Goal: Task Accomplishment & Management: Manage account settings

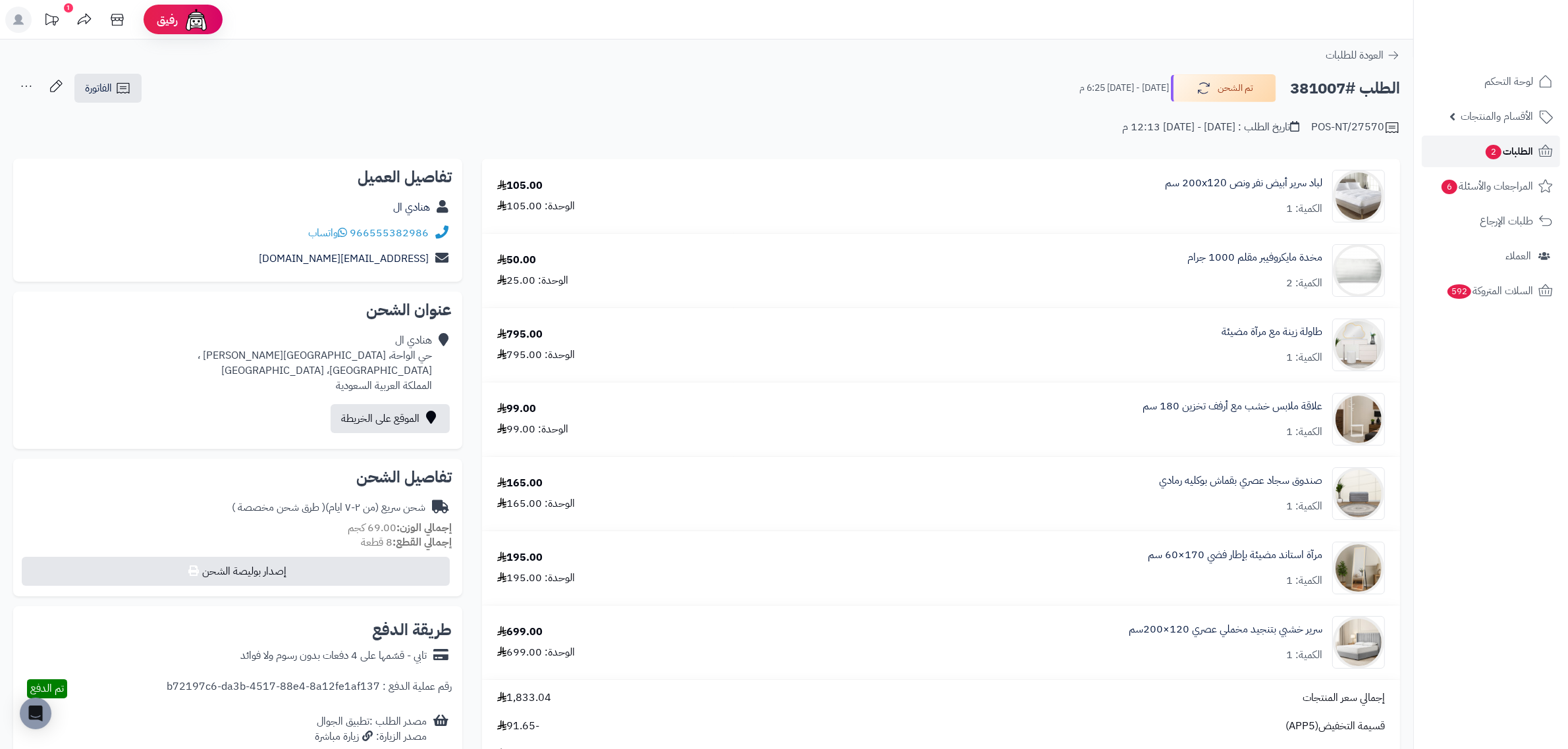
click at [1540, 155] on icon at bounding box center [1546, 151] width 14 height 12
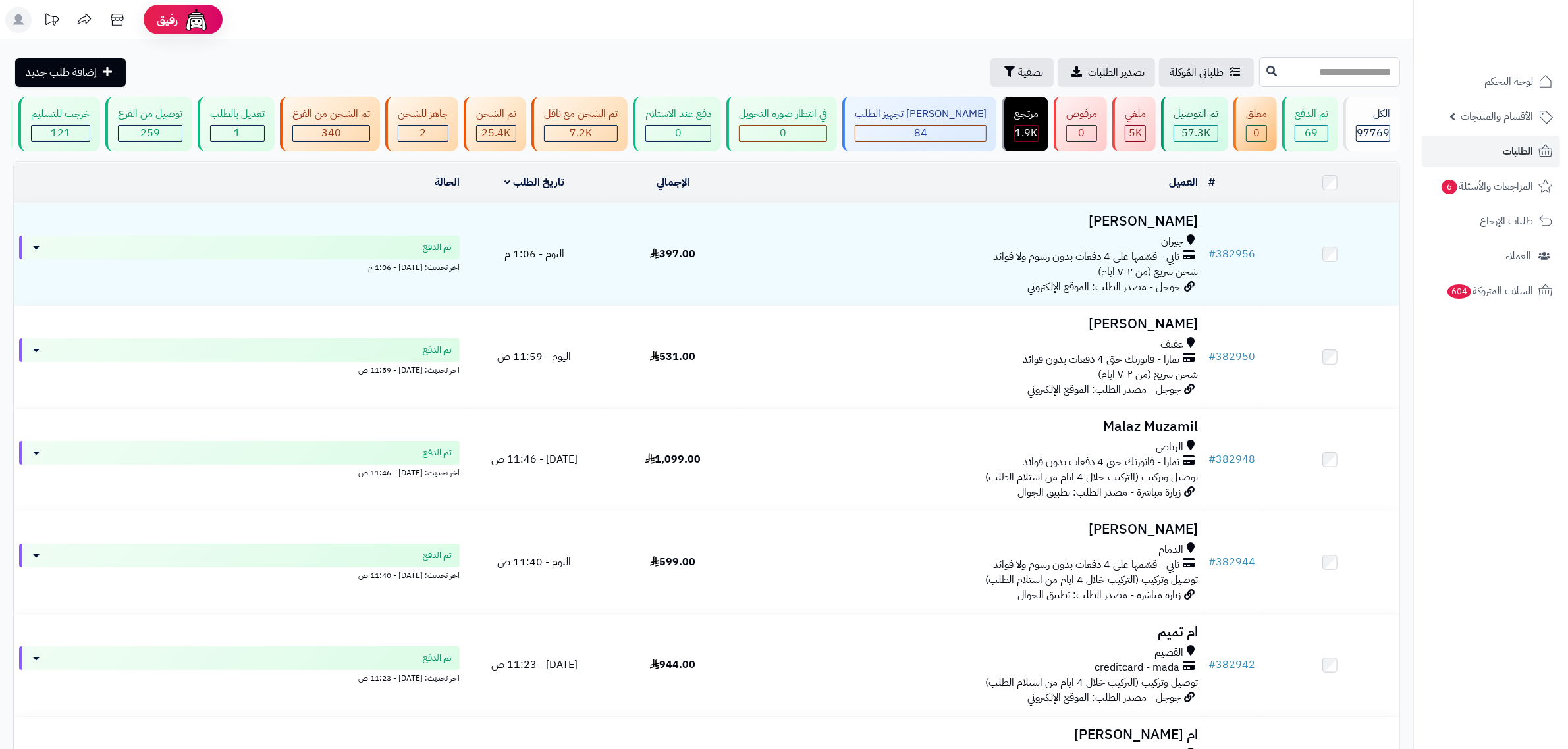
click at [1260, 73] on input "text" at bounding box center [1330, 72] width 141 height 30
paste input "******"
type input "******"
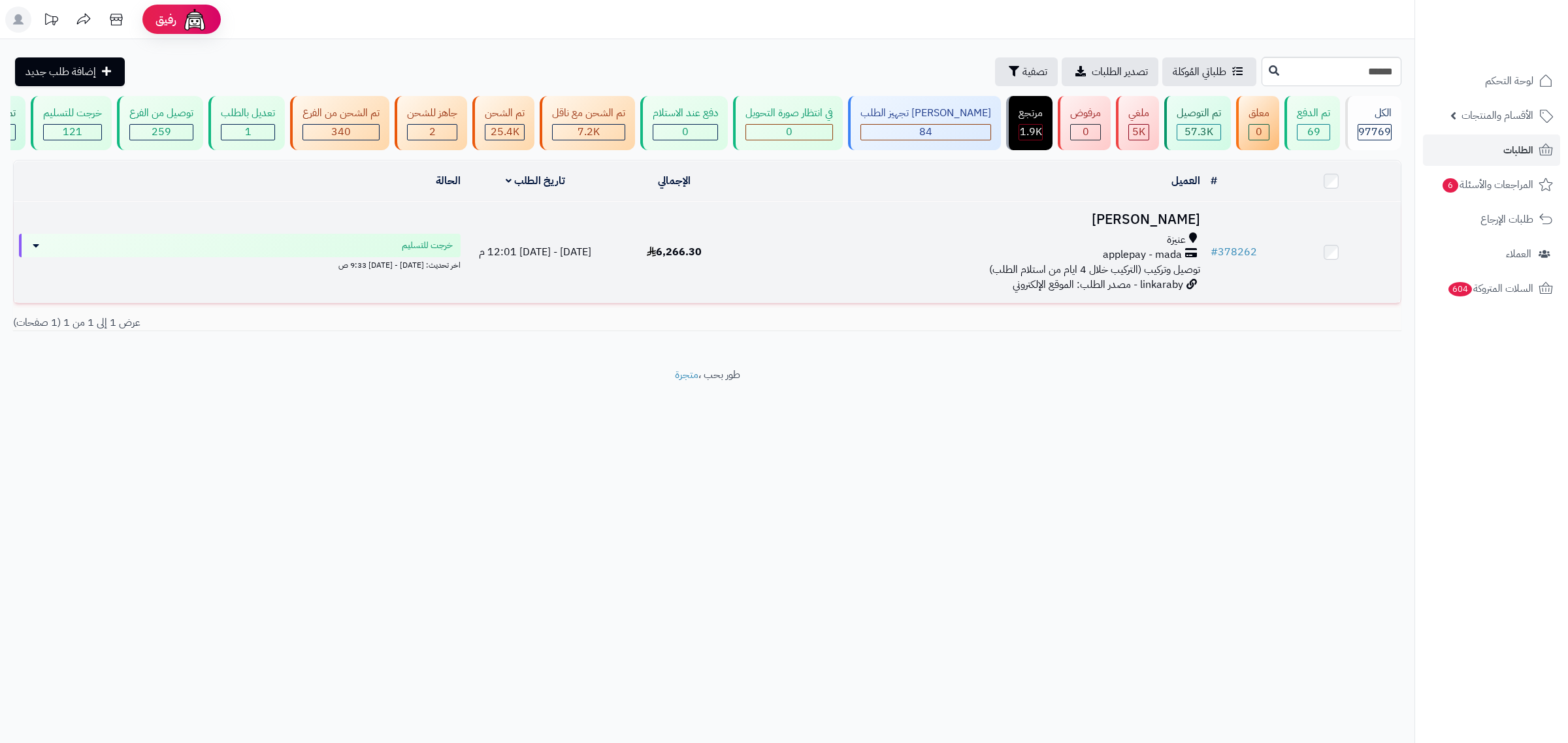
click at [1138, 227] on h3 "تماضر سليمان" at bounding box center [974, 219] width 451 height 15
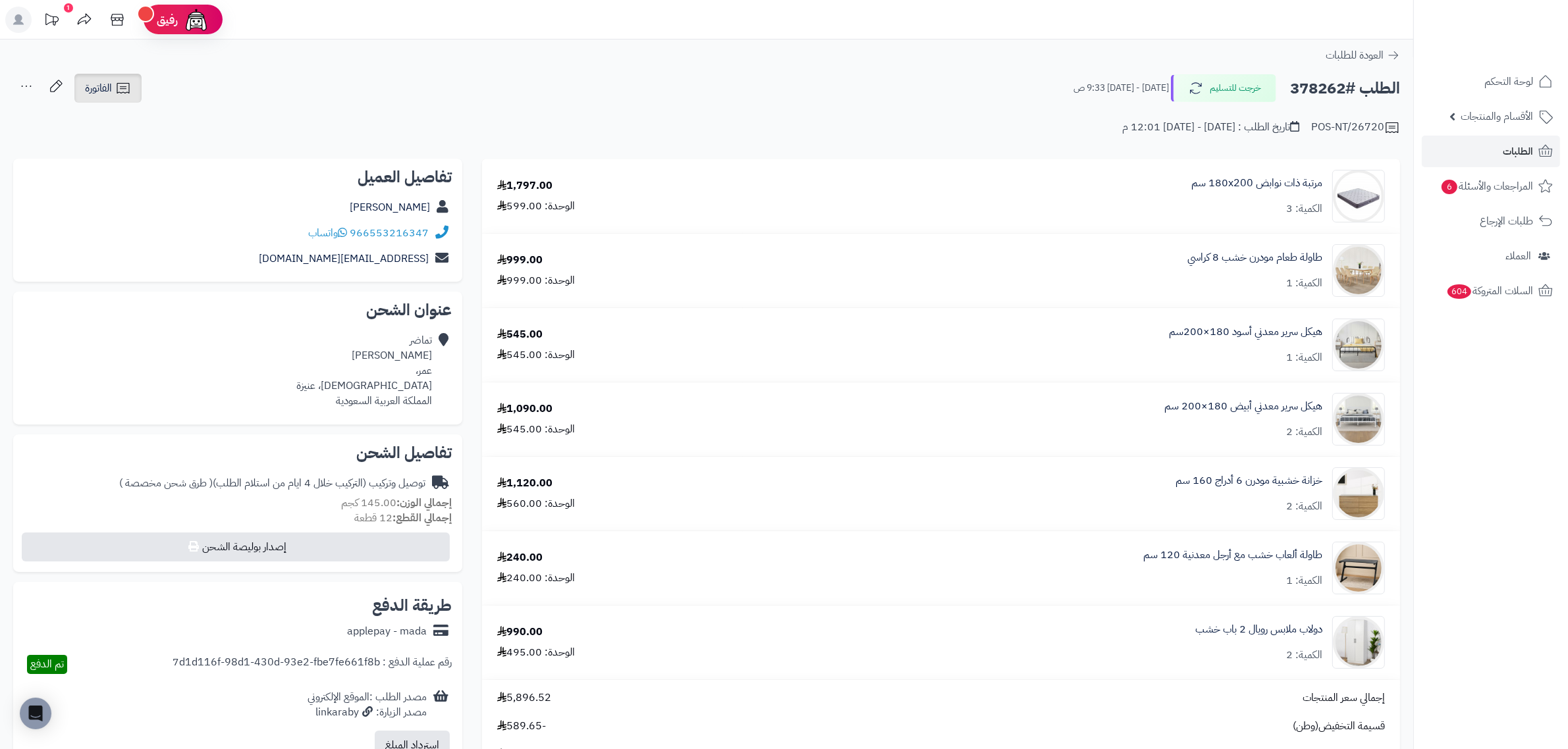
click at [115, 94] on icon at bounding box center [123, 88] width 16 height 16
click at [163, 120] on link "طباعة الفاتورة" at bounding box center [142, 122] width 140 height 30
click at [1546, 152] on icon at bounding box center [1546, 151] width 14 height 12
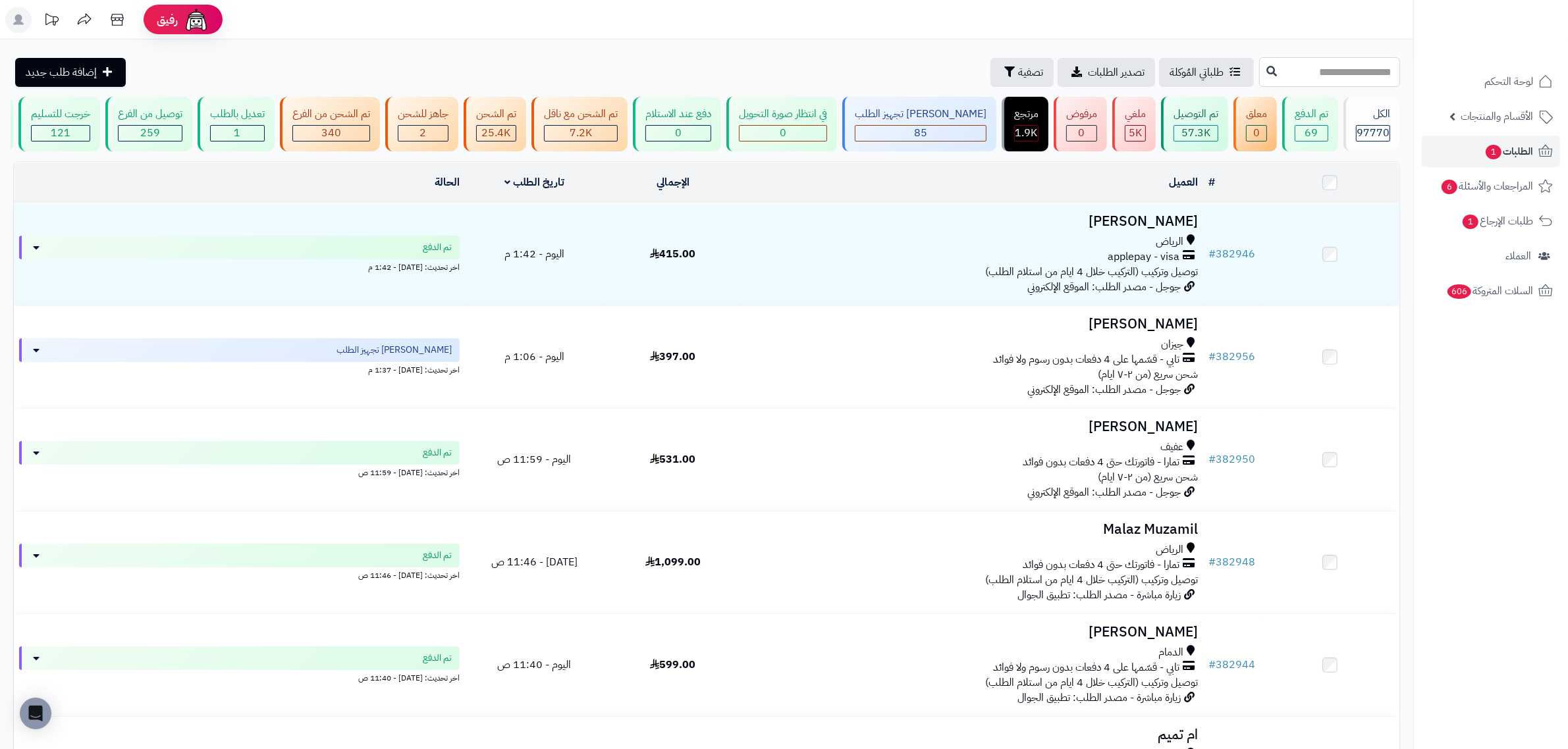
click at [1306, 76] on input "text" at bounding box center [1330, 72] width 141 height 30
paste input "******"
type input "******"
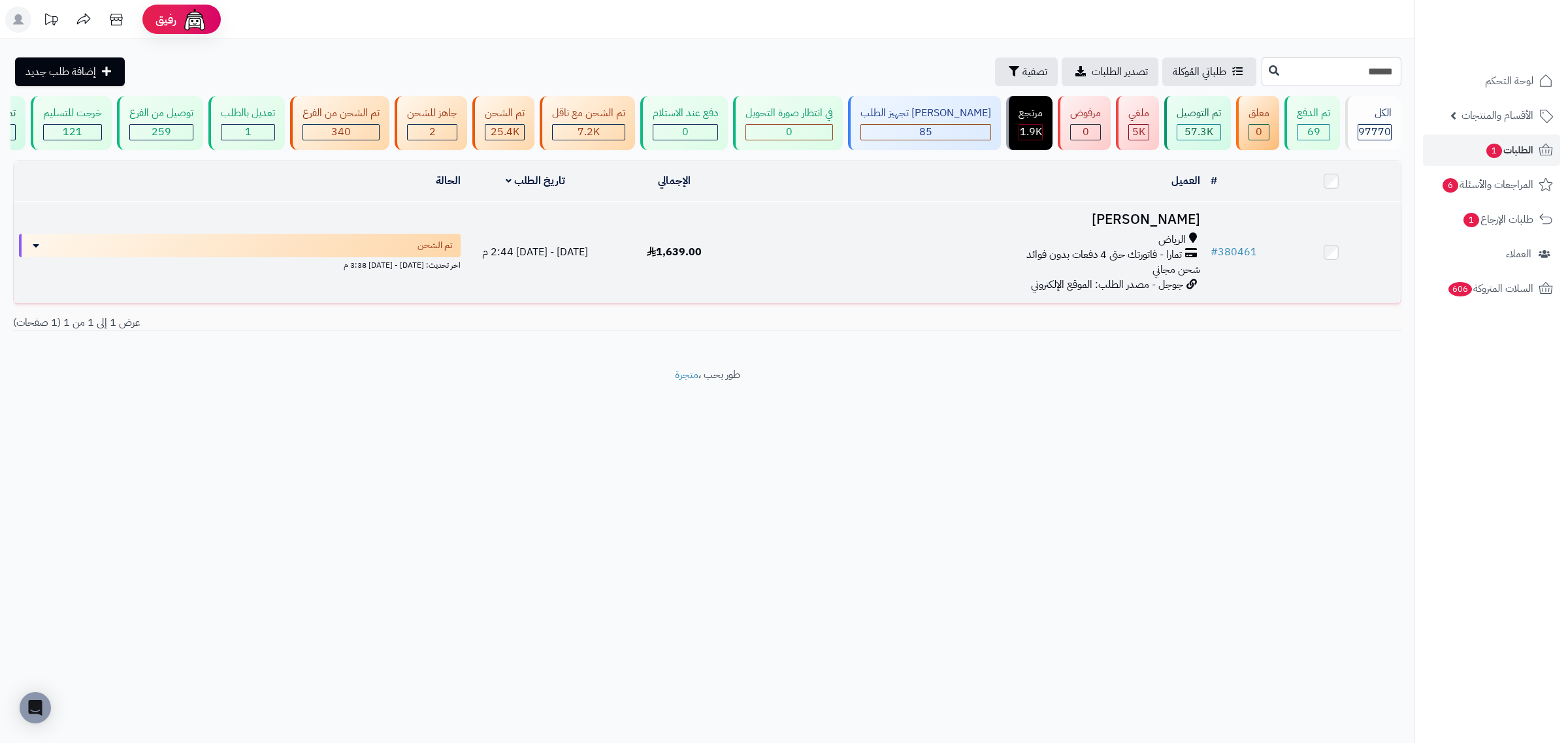
click at [1159, 224] on h3 "[PERSON_NAME]" at bounding box center [974, 219] width 451 height 15
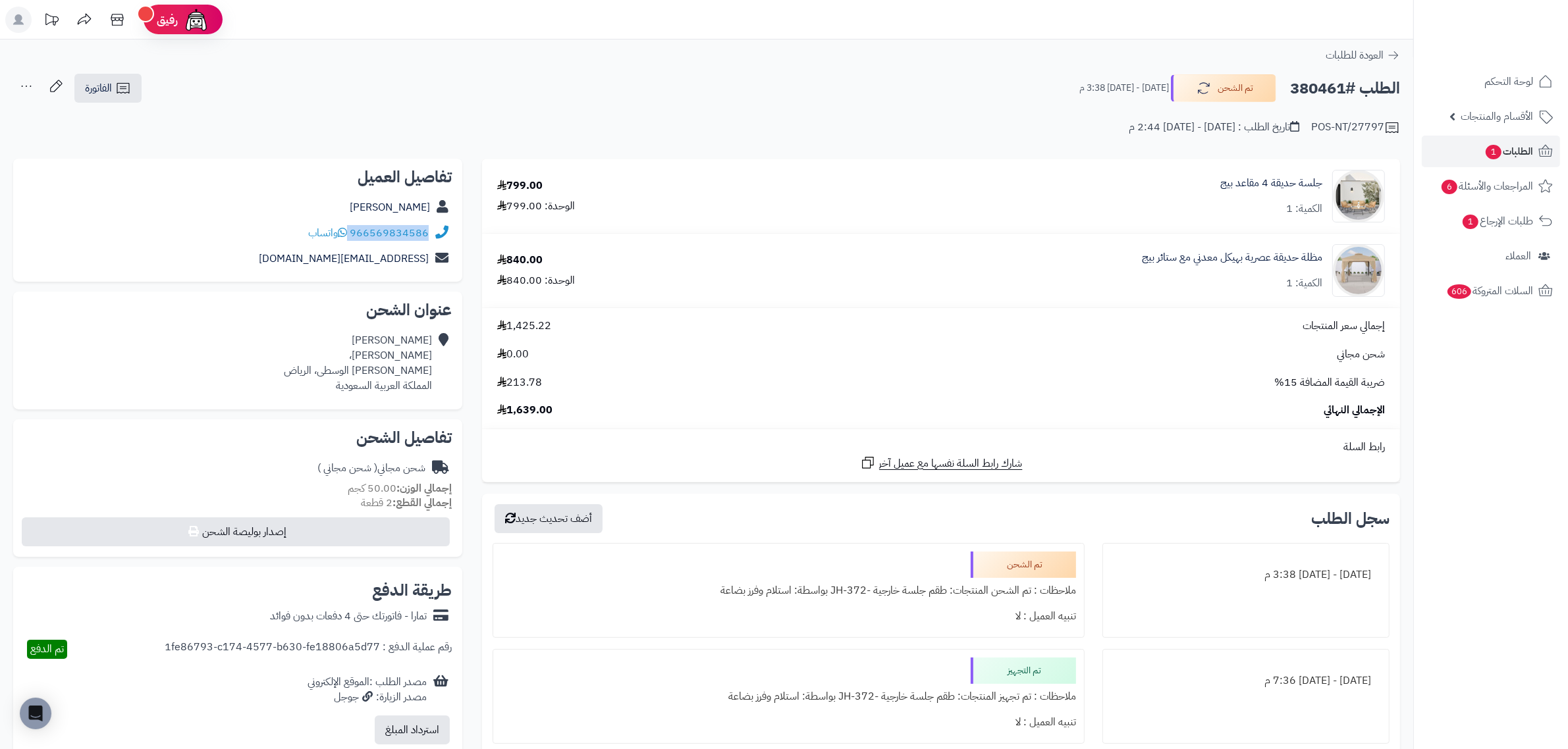
drag, startPoint x: 351, startPoint y: 232, endPoint x: 431, endPoint y: 232, distance: 80.0
click at [431, 232] on div "966569834586 واتساب" at bounding box center [238, 233] width 428 height 26
copy div "966569834586"
drag, startPoint x: 1327, startPoint y: 255, endPoint x: 1139, endPoint y: 261, distance: 188.1
click at [1139, 261] on div "مظلة حديقة عصرية بهيكل معدني مع ستائر بيج الكمية: 1" at bounding box center [1071, 270] width 648 height 52
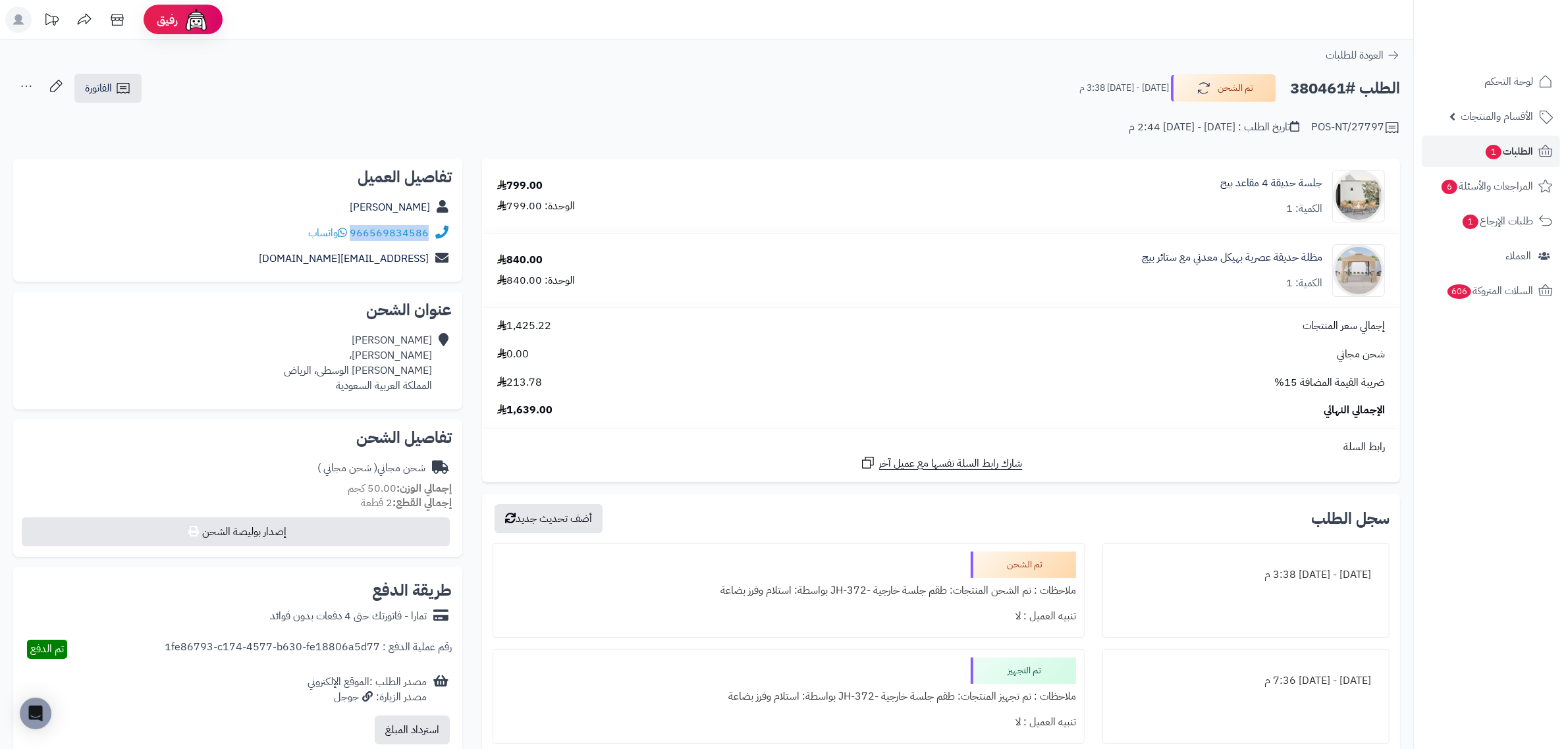
drag, startPoint x: 429, startPoint y: 228, endPoint x: 354, endPoint y: 226, distance: 75.0
click at [354, 226] on div "966569834586 واتساب" at bounding box center [238, 233] width 428 height 26
copy link "966569834586"
click at [1305, 83] on h2 "الطلب #380461" at bounding box center [1345, 88] width 110 height 27
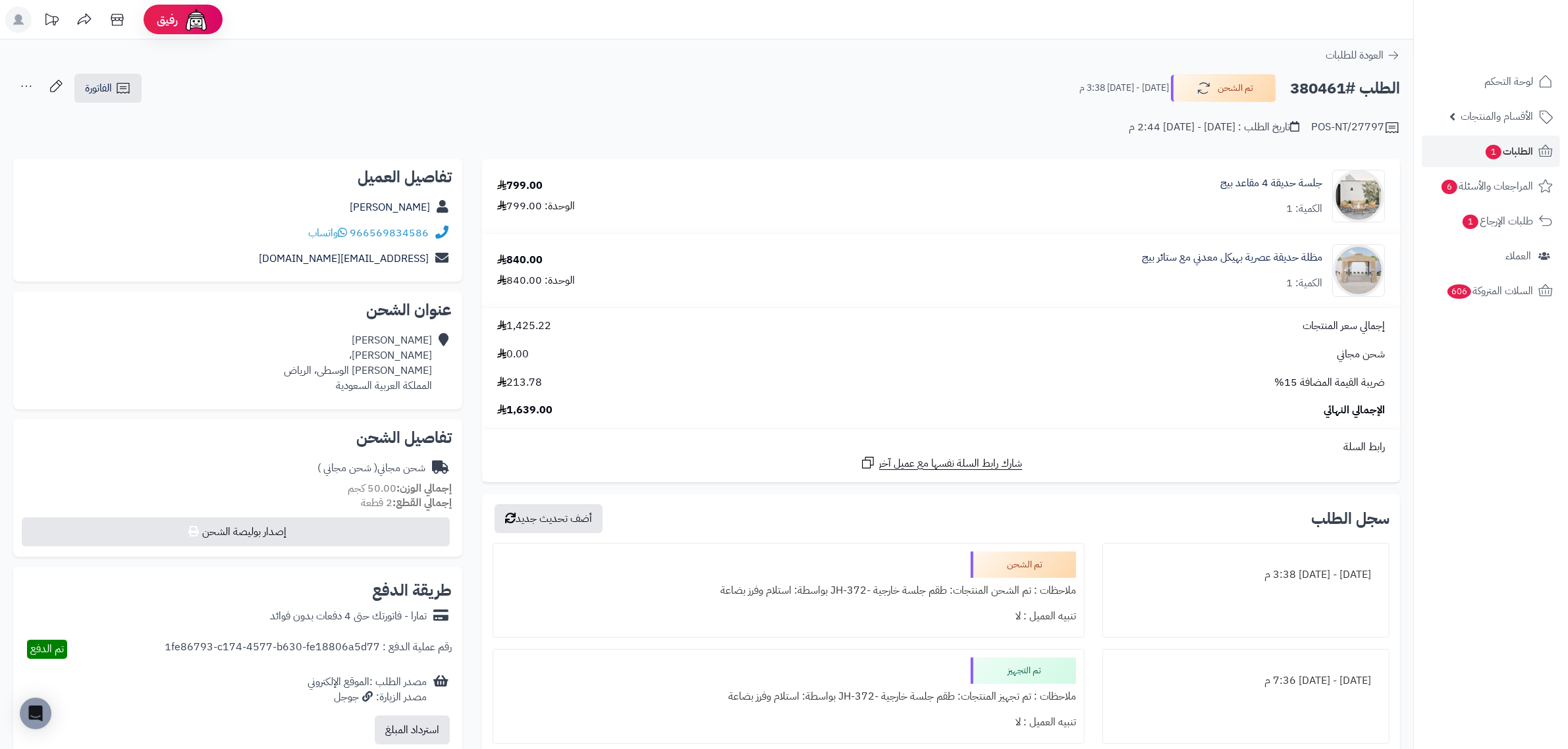
copy h2 "380461"
drag, startPoint x: 1326, startPoint y: 250, endPoint x: 1146, endPoint y: 249, distance: 180.0
click at [1146, 249] on div "مظلة حديقة عصرية بهيكل معدني مع ستائر بيج الكمية: 1" at bounding box center [1071, 270] width 648 height 52
copy link "مظلة حديقة عصرية بهيكل معدني مع ستائر بيج"
click at [1496, 153] on span "1" at bounding box center [1494, 152] width 16 height 15
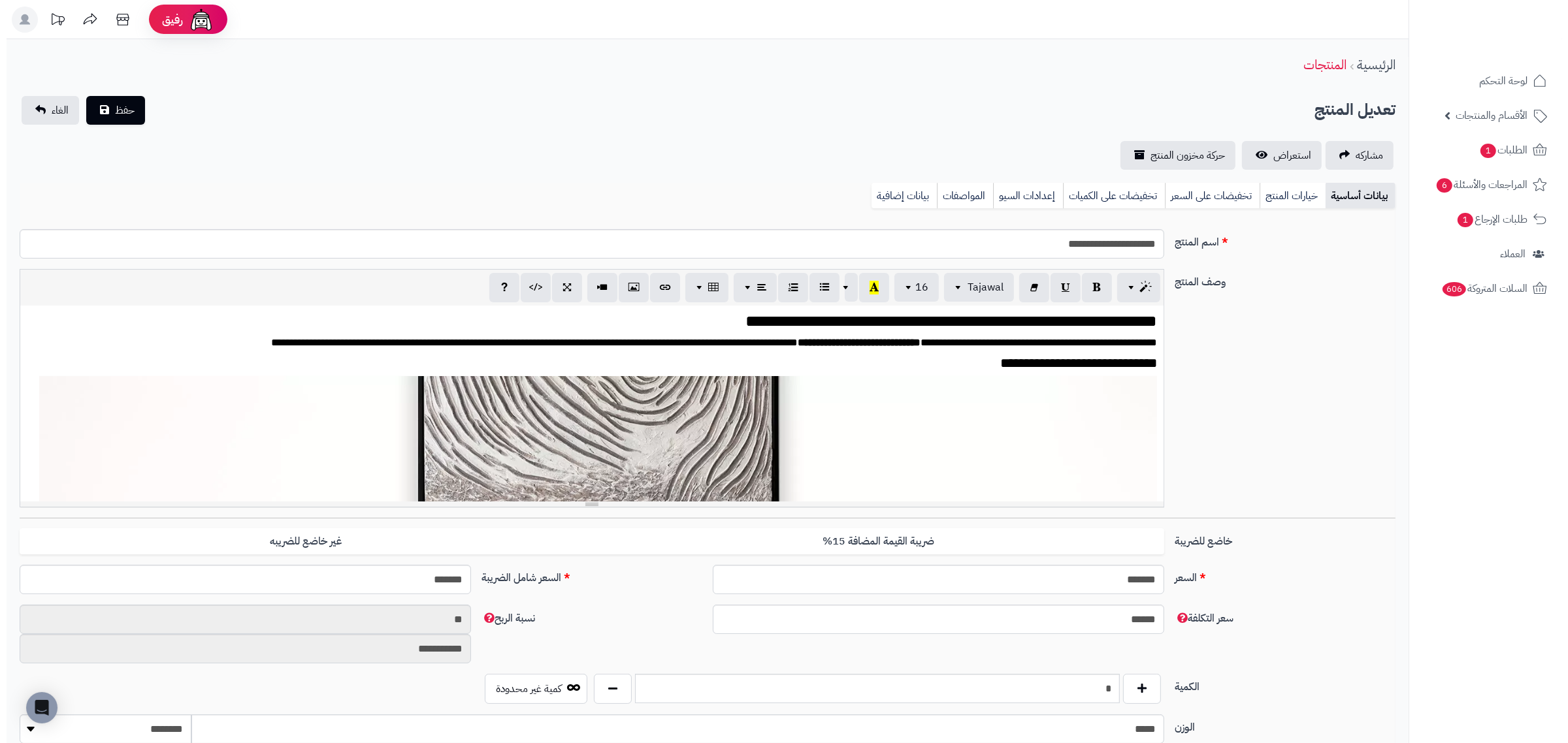
scroll to position [226, 0]
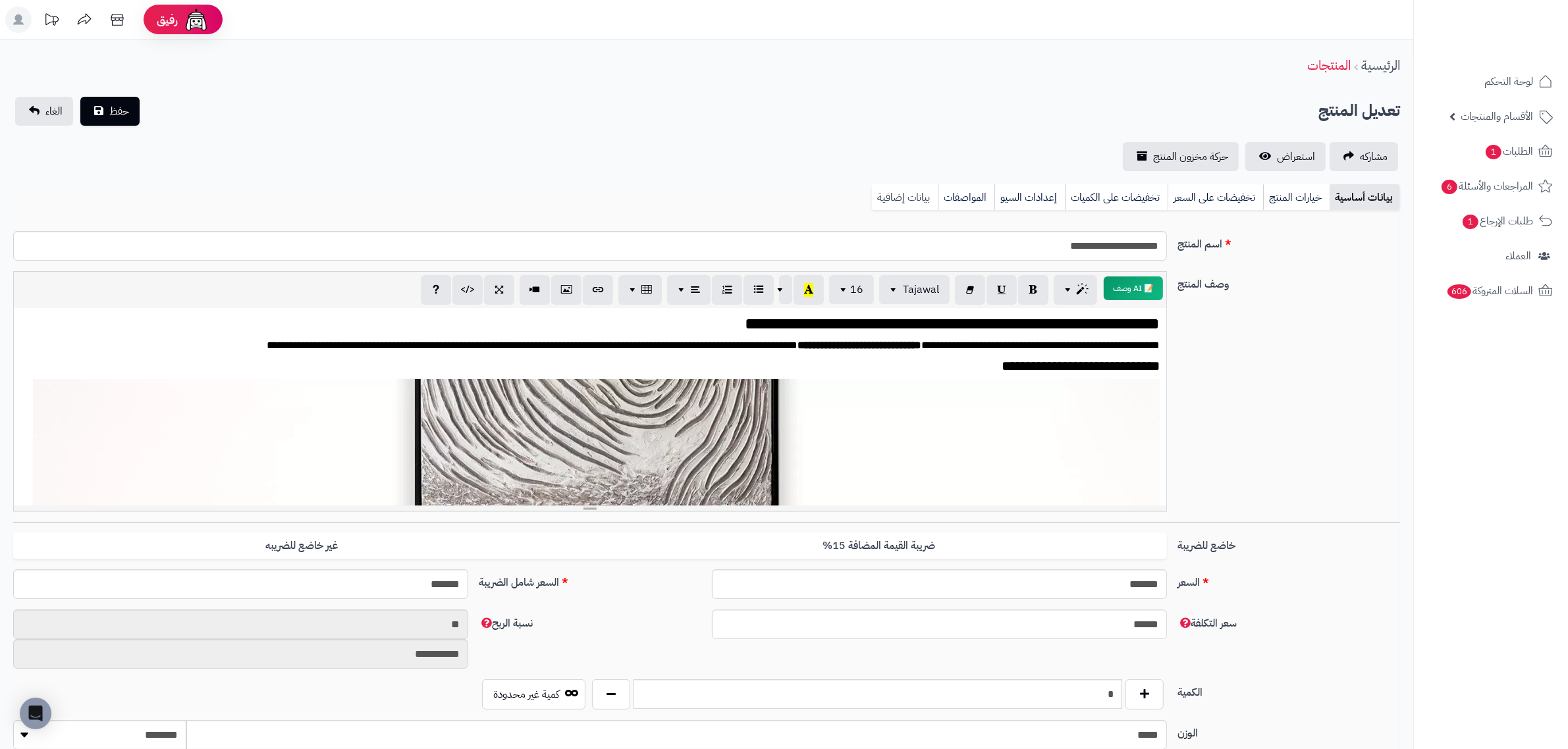
click at [921, 205] on link "بيانات إضافية" at bounding box center [905, 198] width 66 height 27
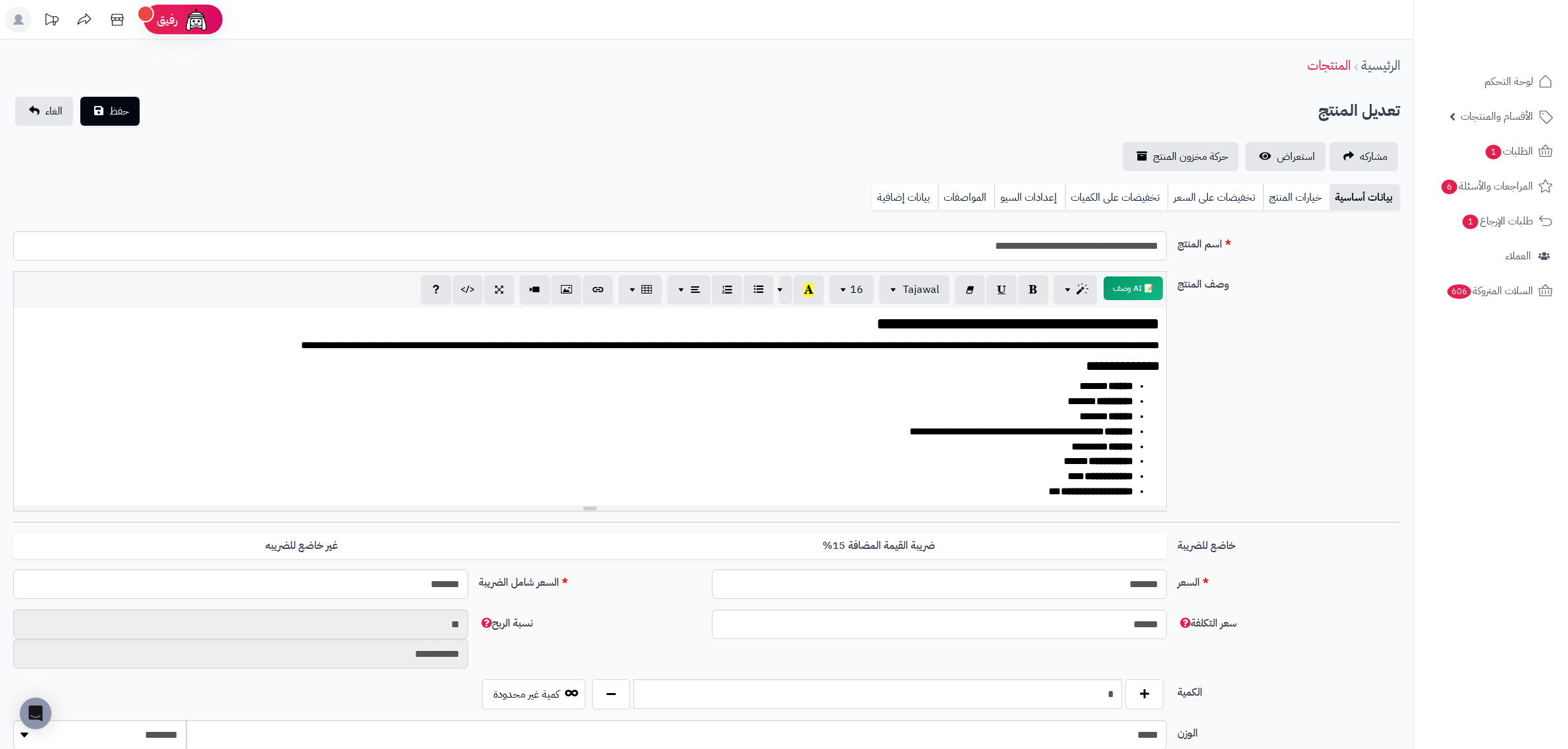
scroll to position [489, 0]
click at [912, 201] on link "بيانات إضافية" at bounding box center [905, 198] width 66 height 27
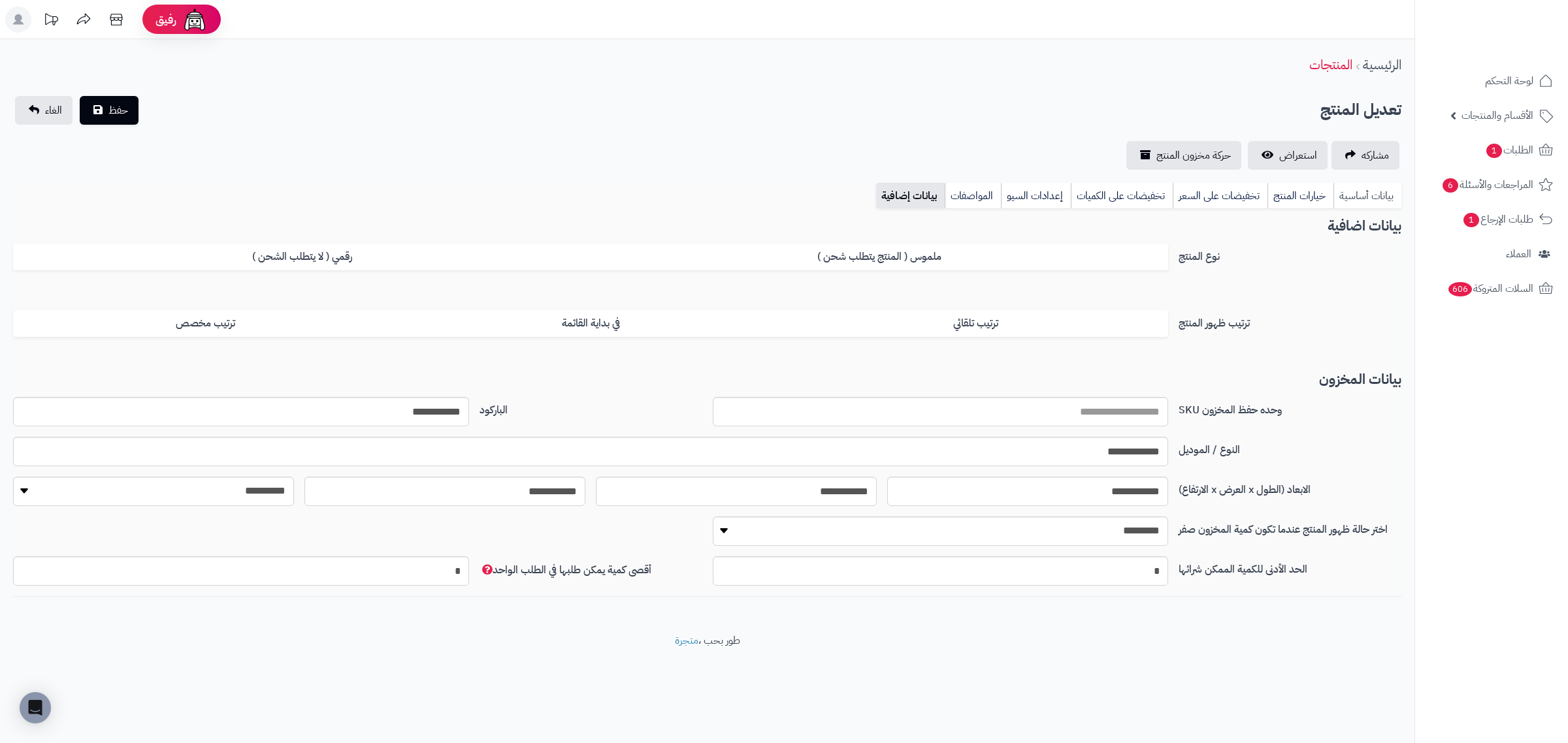
click at [1366, 206] on link "بيانات أساسية" at bounding box center [1367, 196] width 68 height 26
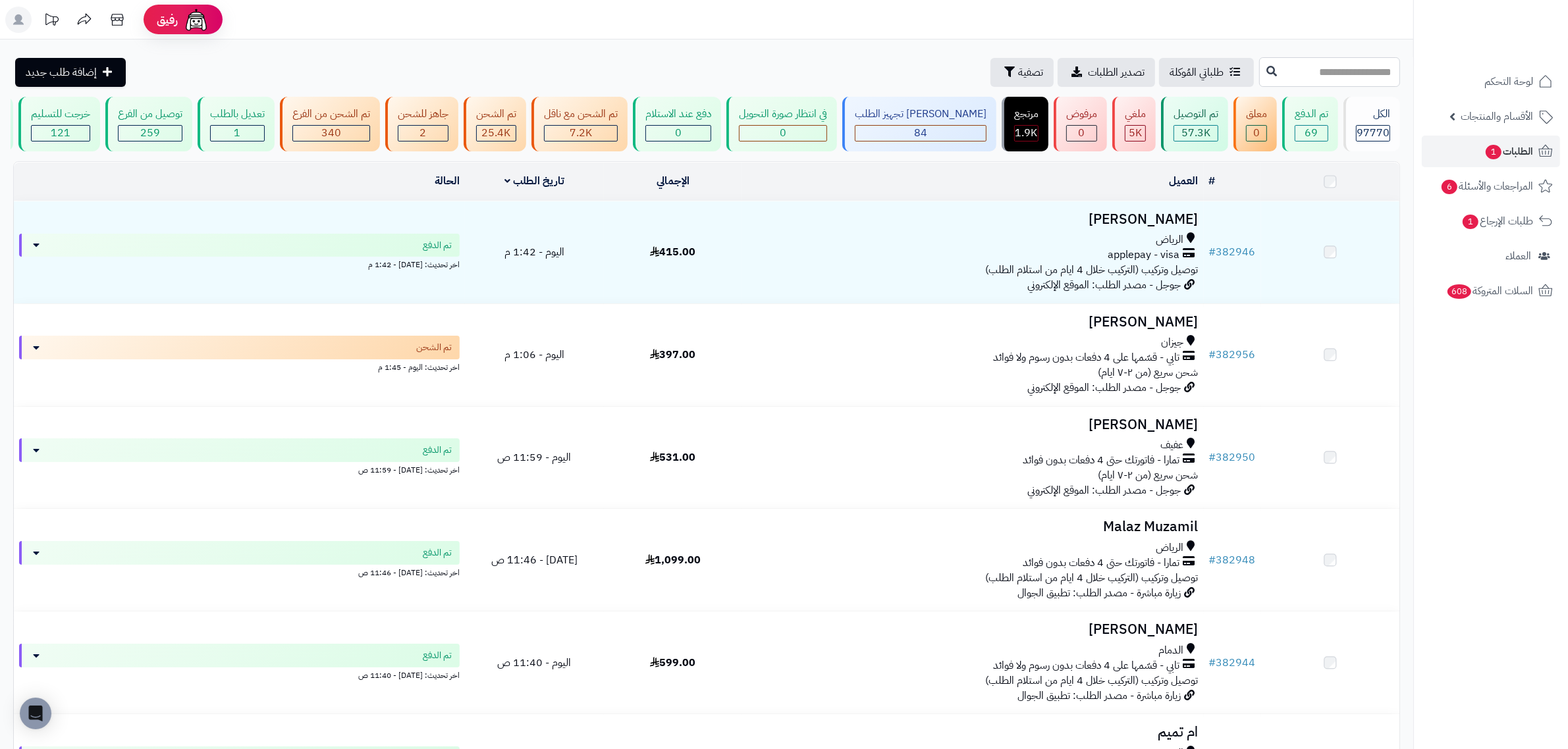
drag, startPoint x: 0, startPoint y: 0, endPoint x: 1254, endPoint y: 66, distance: 1255.7
click at [1260, 66] on input "text" at bounding box center [1330, 72] width 141 height 30
paste input "******"
type input "******"
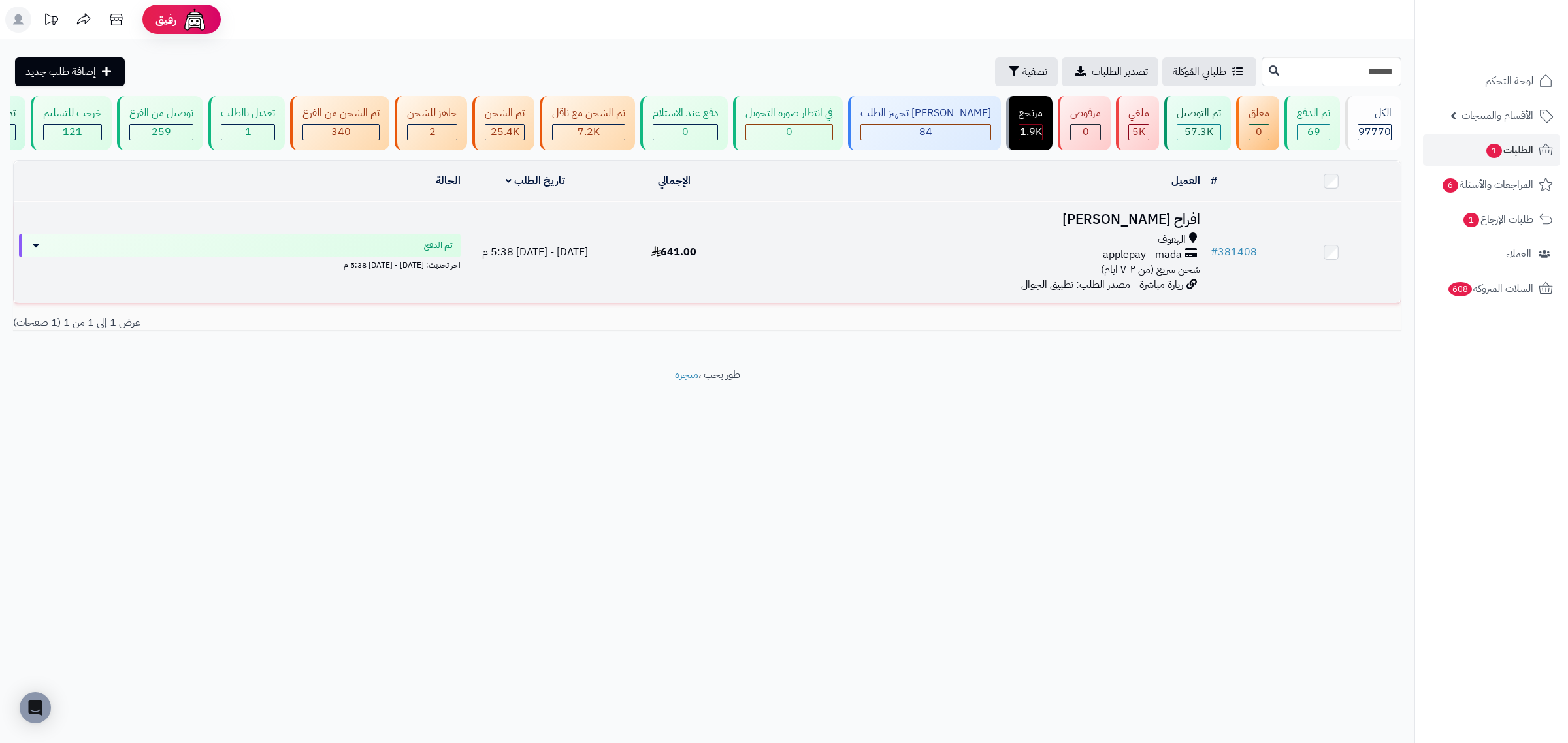
click at [1152, 227] on h3 "افراح [PERSON_NAME]" at bounding box center [974, 219] width 451 height 15
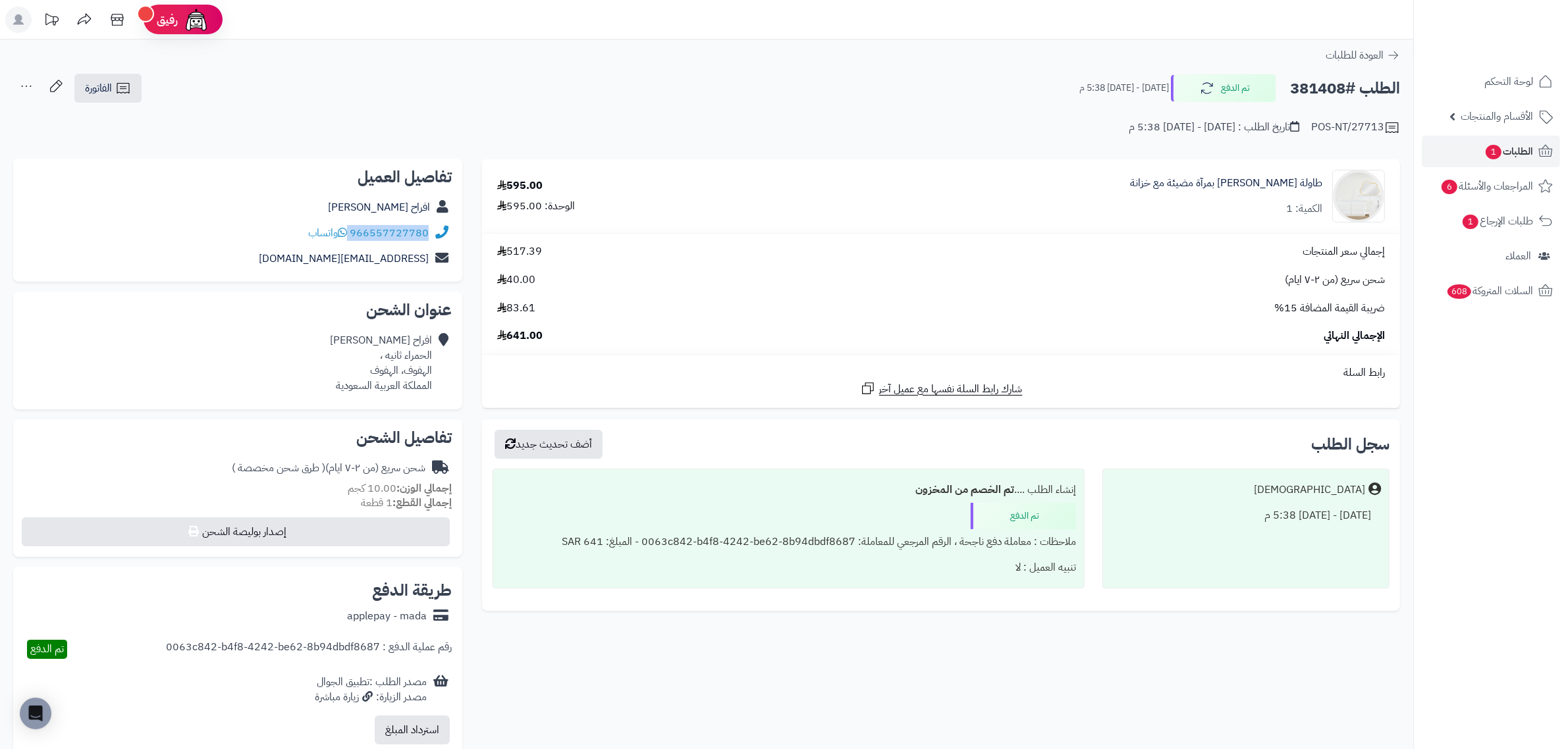
drag, startPoint x: 350, startPoint y: 232, endPoint x: 429, endPoint y: 232, distance: 79.0
click at [429, 232] on div "966557727780 واتساب" at bounding box center [238, 233] width 428 height 26
copy div "966557727780"
click at [1308, 103] on div "الطلب #381408 تم الدفع الخميس - ٢ أكتوبر ٢٠٢٥ - 5:38 م الفاتورة طباعة الفاتورة …" at bounding box center [707, 88] width 1387 height 31
click at [1318, 83] on h2 "الطلب #381408" at bounding box center [1345, 88] width 110 height 27
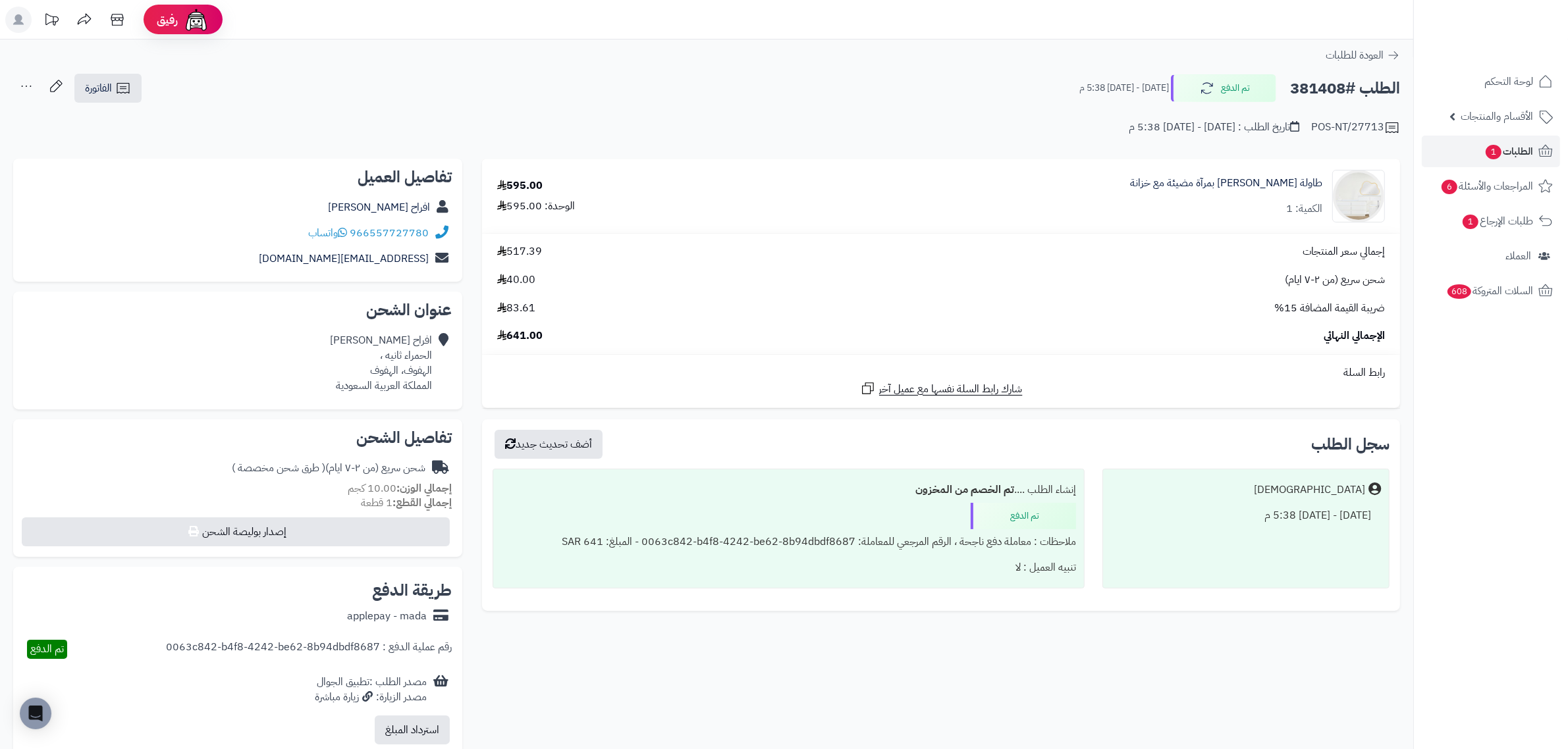
click at [1318, 83] on h2 "الطلب #381408" at bounding box center [1345, 88] width 110 height 27
copy h2 "381408"
click at [1512, 149] on span "الطلبات 1" at bounding box center [1509, 151] width 49 height 19
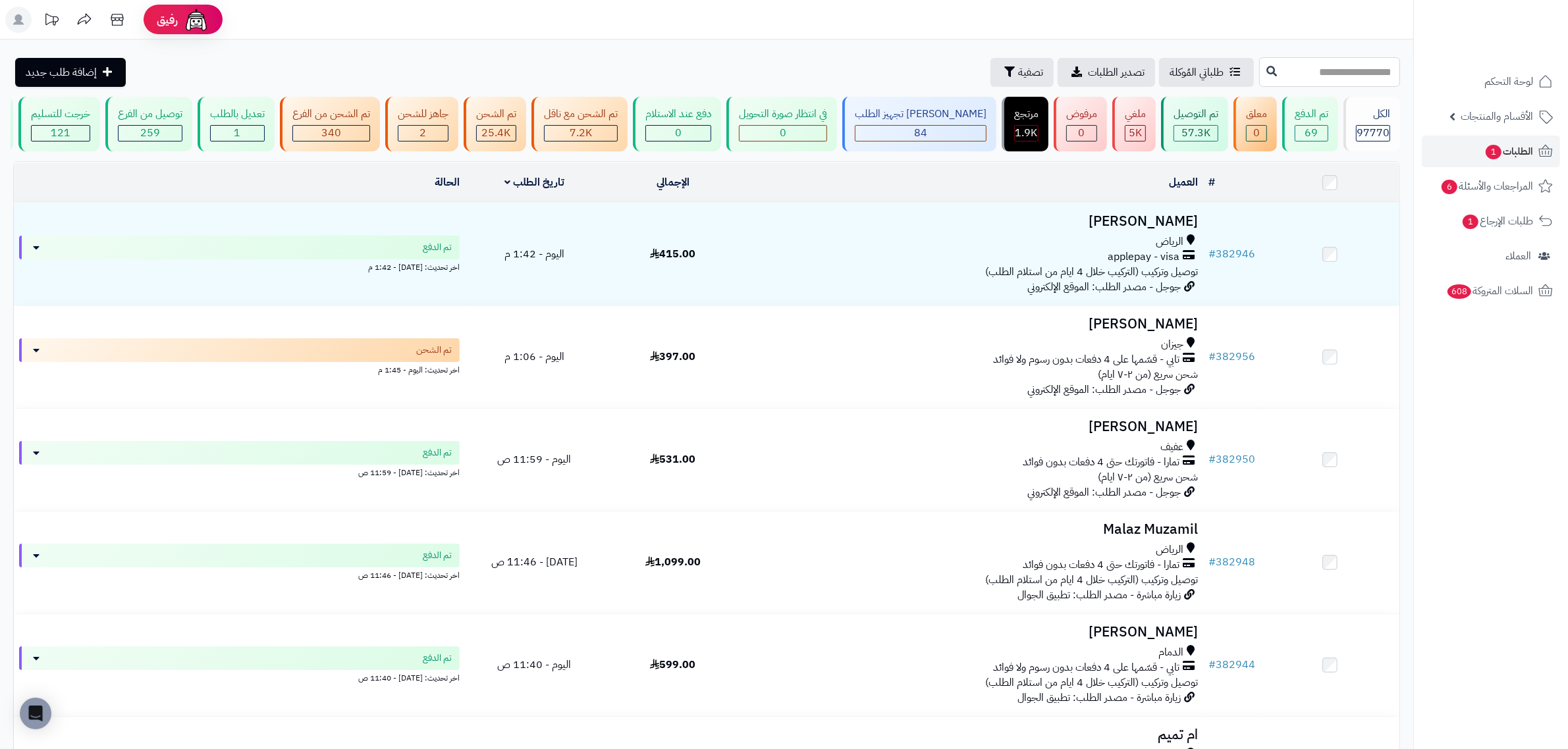
click at [1260, 76] on input "text" at bounding box center [1330, 72] width 141 height 30
paste input "******"
type input "******"
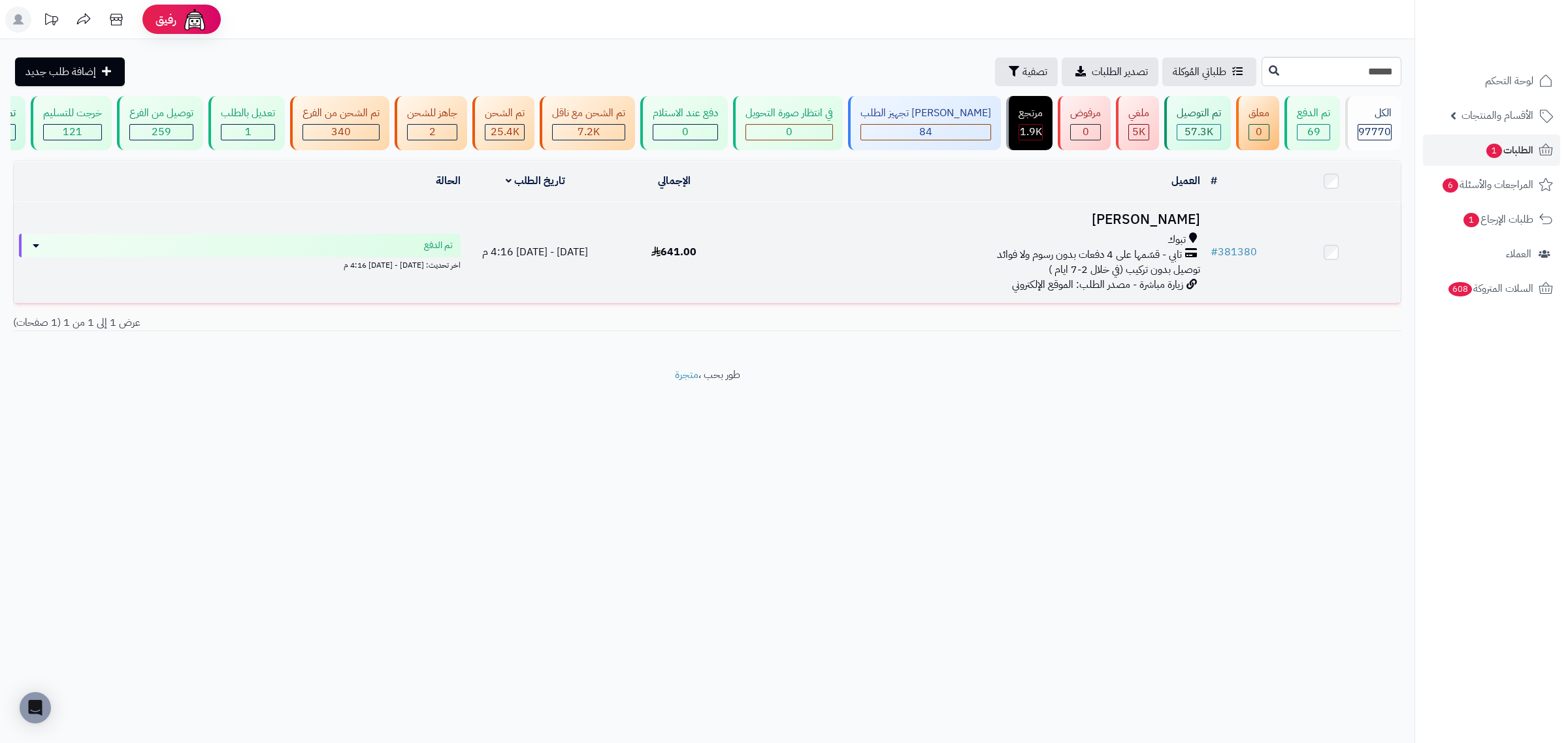
click at [1165, 227] on h3 "فاطمه العمراني" at bounding box center [974, 219] width 451 height 15
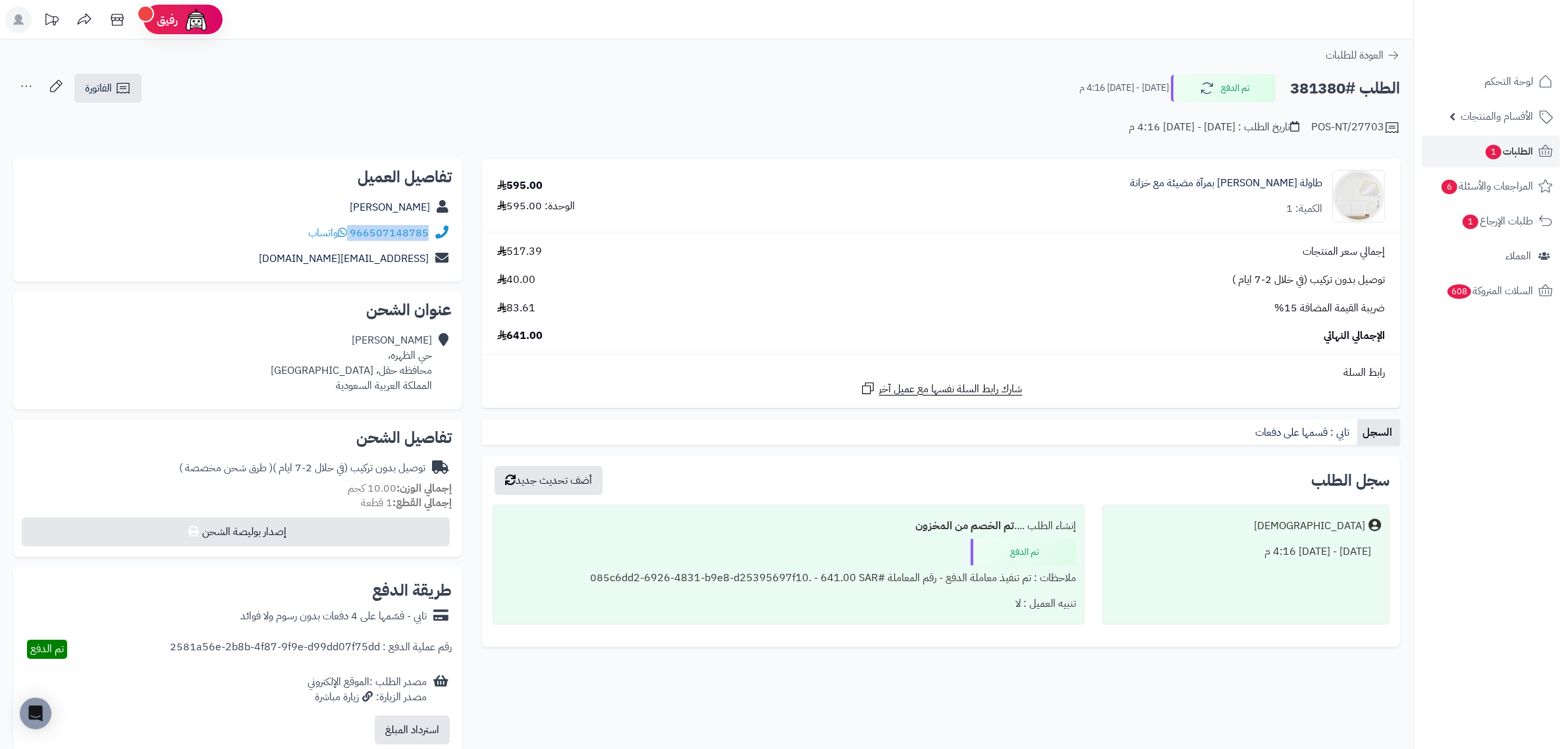
drag, startPoint x: 351, startPoint y: 230, endPoint x: 429, endPoint y: 229, distance: 78.0
click at [429, 229] on div "966507148785 واتساب" at bounding box center [238, 233] width 428 height 26
copy div "966507148785"
click at [1314, 84] on h2 "الطلب #381380" at bounding box center [1345, 88] width 110 height 27
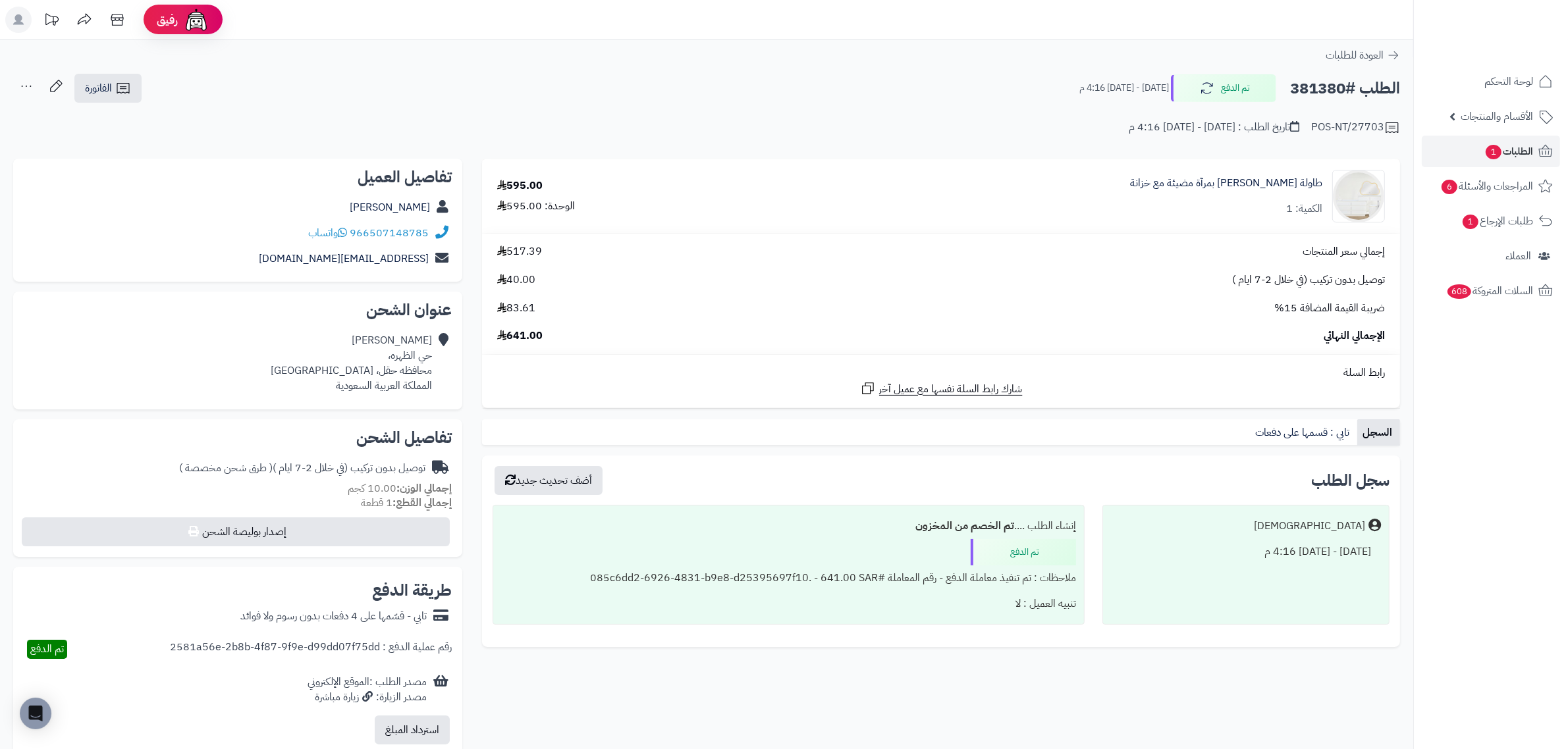
copy h2 "381380"
click at [1507, 148] on span "الطلبات 1" at bounding box center [1509, 151] width 49 height 19
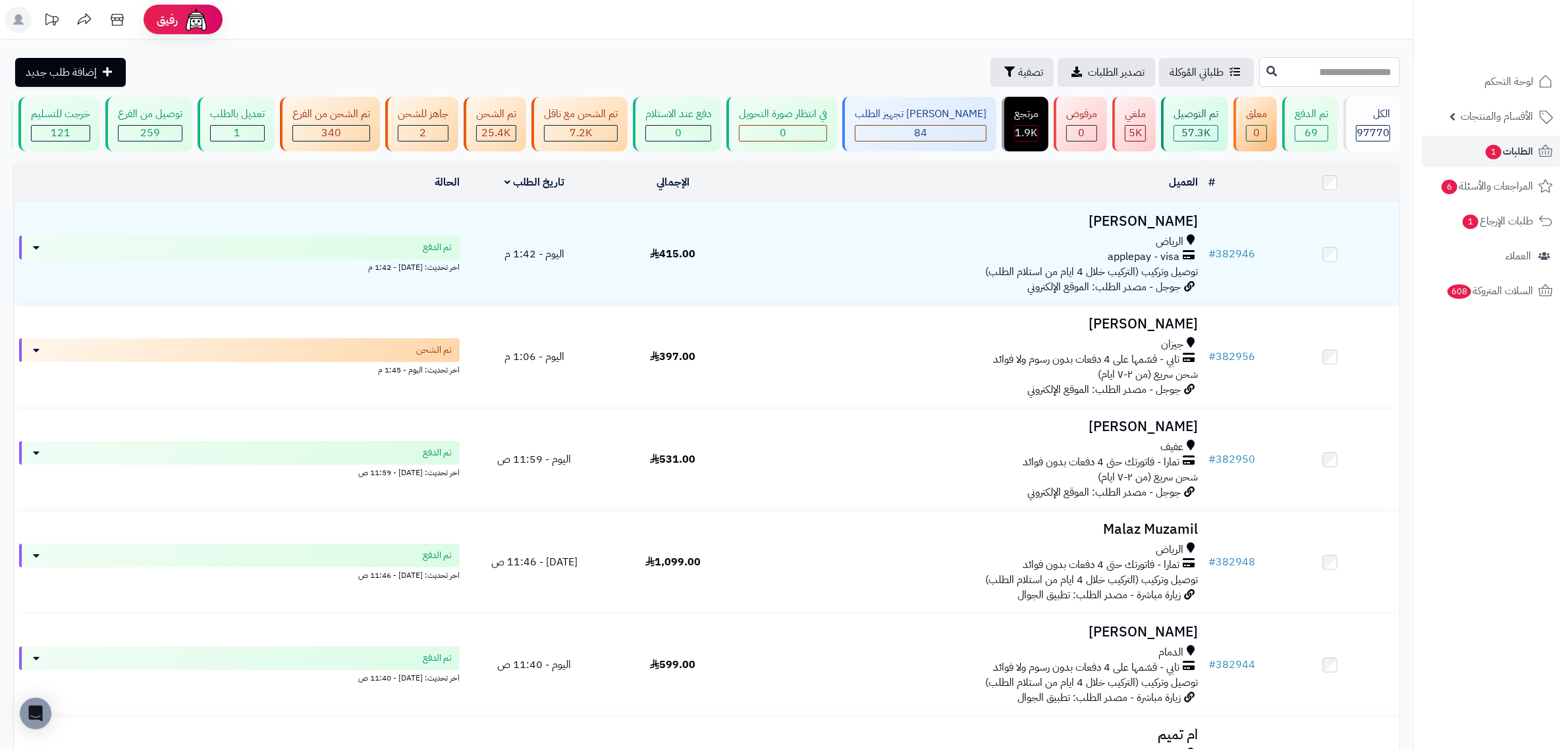
click at [1260, 73] on input "text" at bounding box center [1330, 72] width 141 height 30
paste input "******"
type input "******"
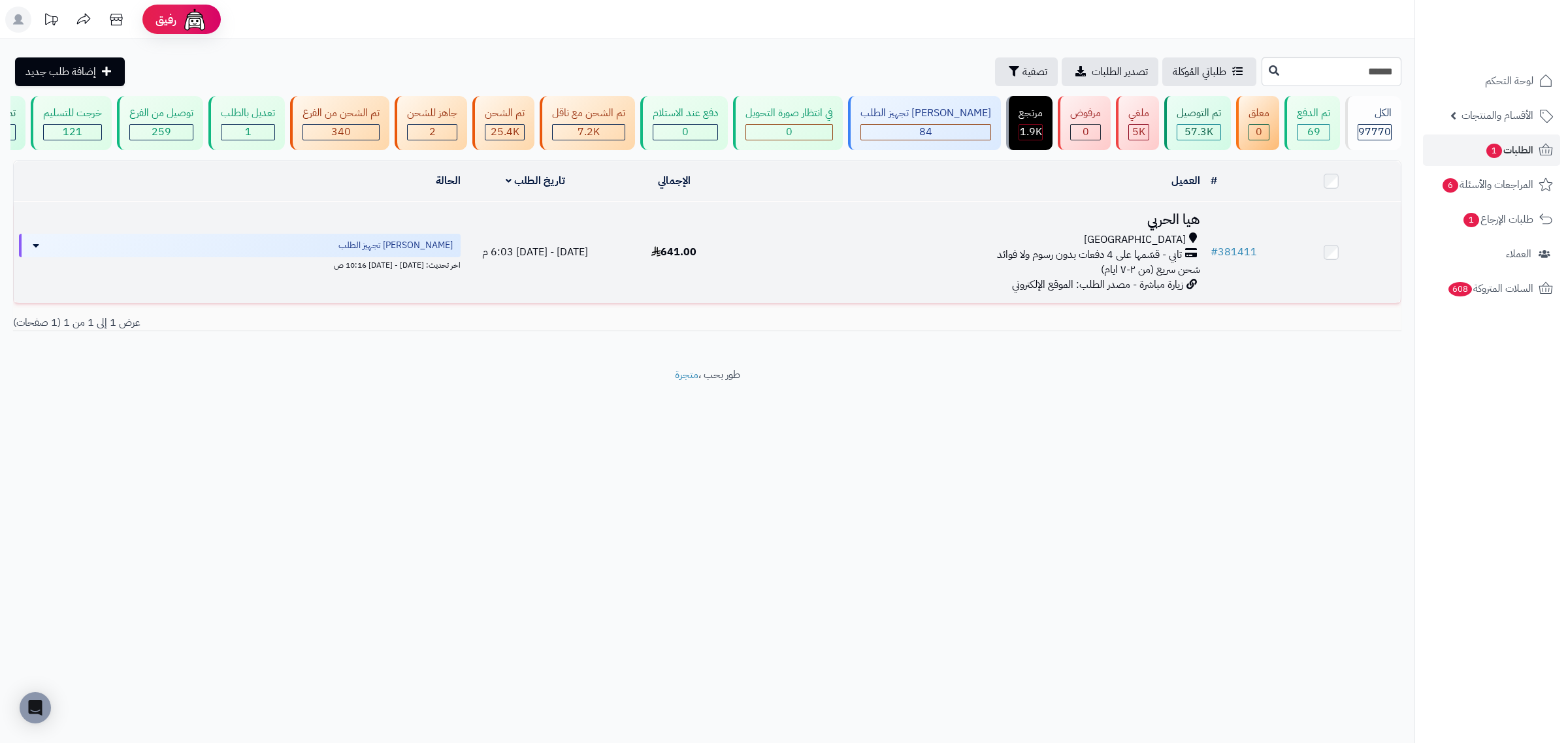
click at [1194, 225] on h3 "هيا الحربي" at bounding box center [974, 219] width 451 height 15
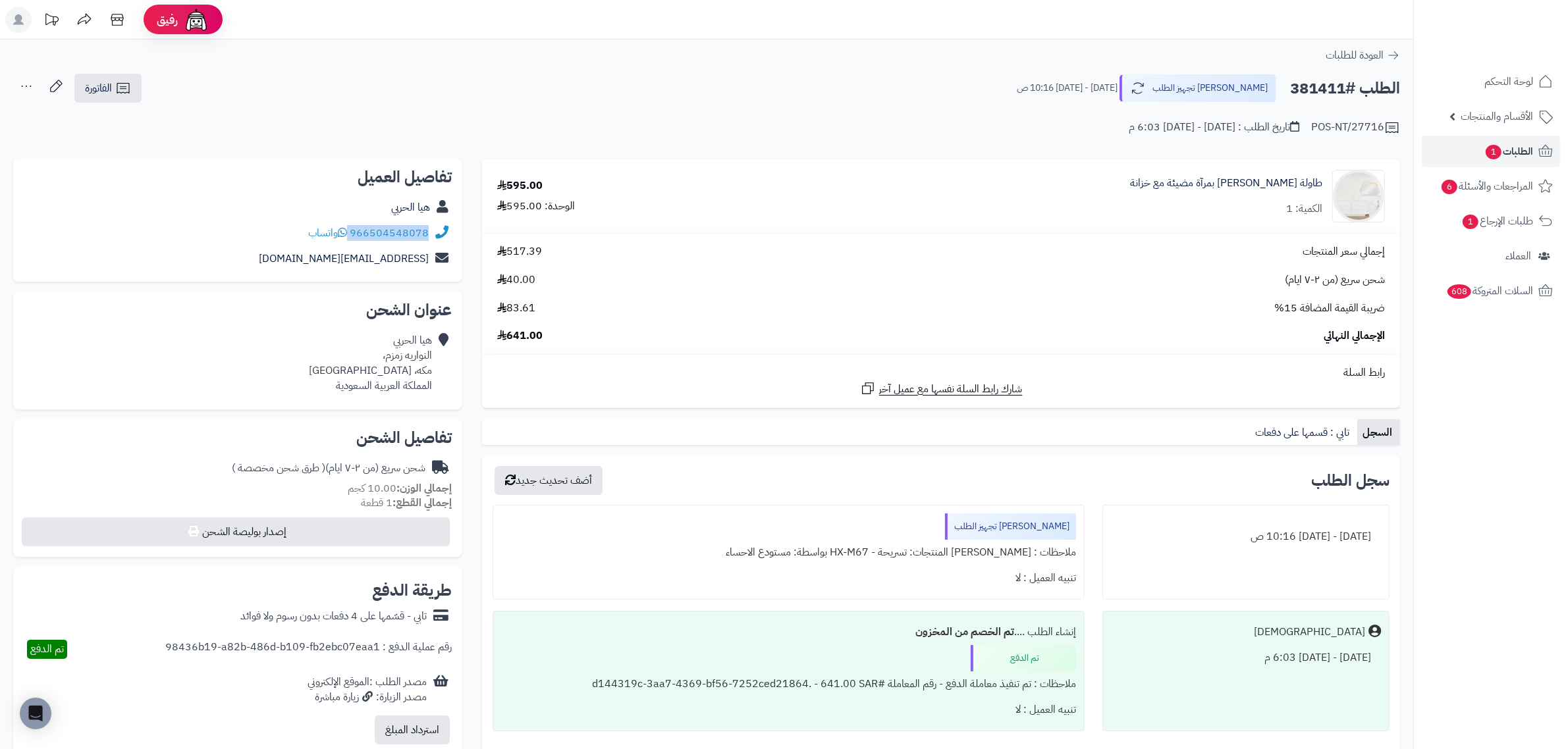
drag, startPoint x: 351, startPoint y: 232, endPoint x: 436, endPoint y: 232, distance: 85.0
click at [436, 232] on div "966504548078 واتساب" at bounding box center [238, 233] width 428 height 26
copy div "966504548078"
click at [1324, 79] on h2 "الطلب #381411" at bounding box center [1345, 88] width 110 height 27
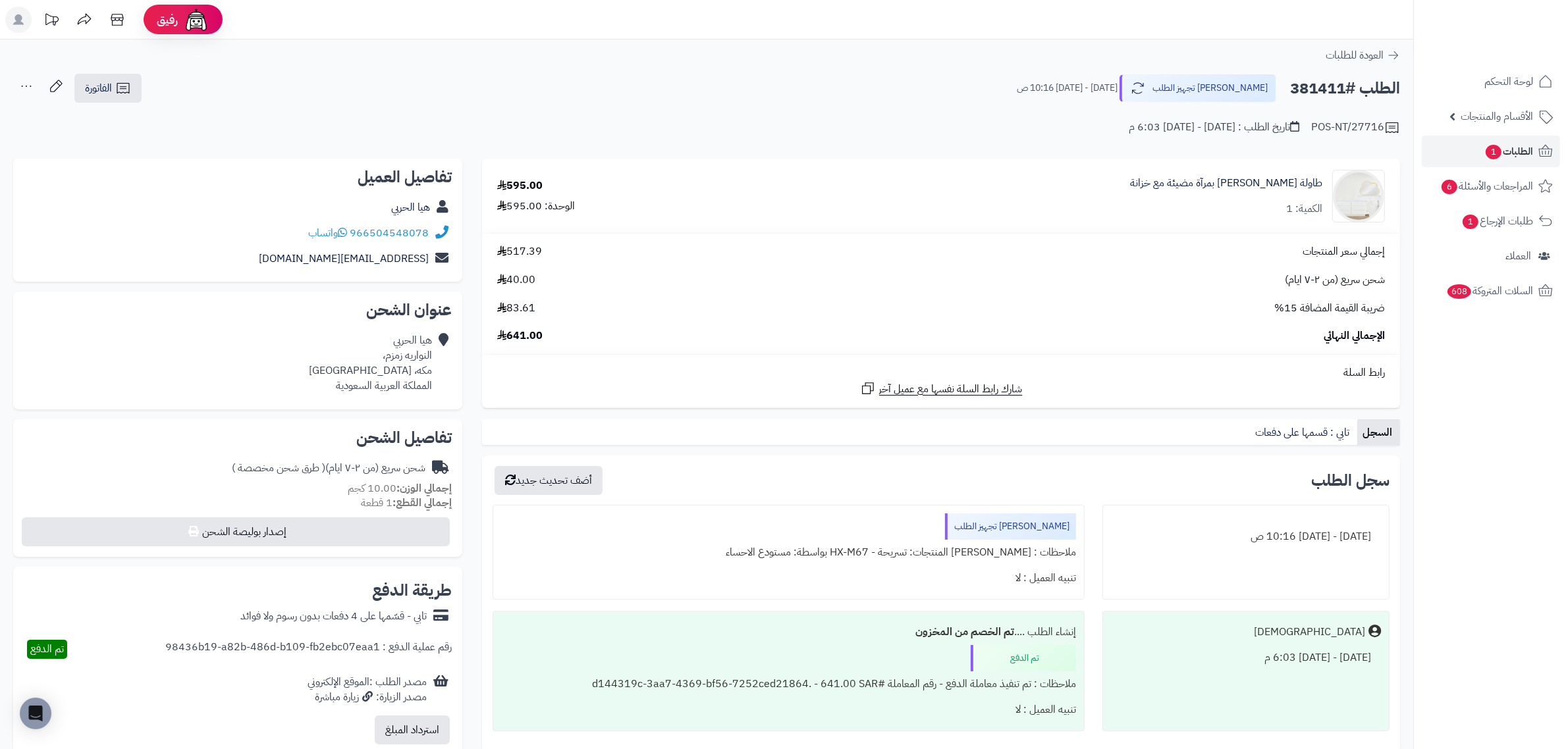
copy h2 "381411"
click at [1309, 86] on h2 "الطلب #381411" at bounding box center [1345, 88] width 110 height 27
click at [1304, 82] on h2 "الطلب #381411" at bounding box center [1345, 88] width 110 height 27
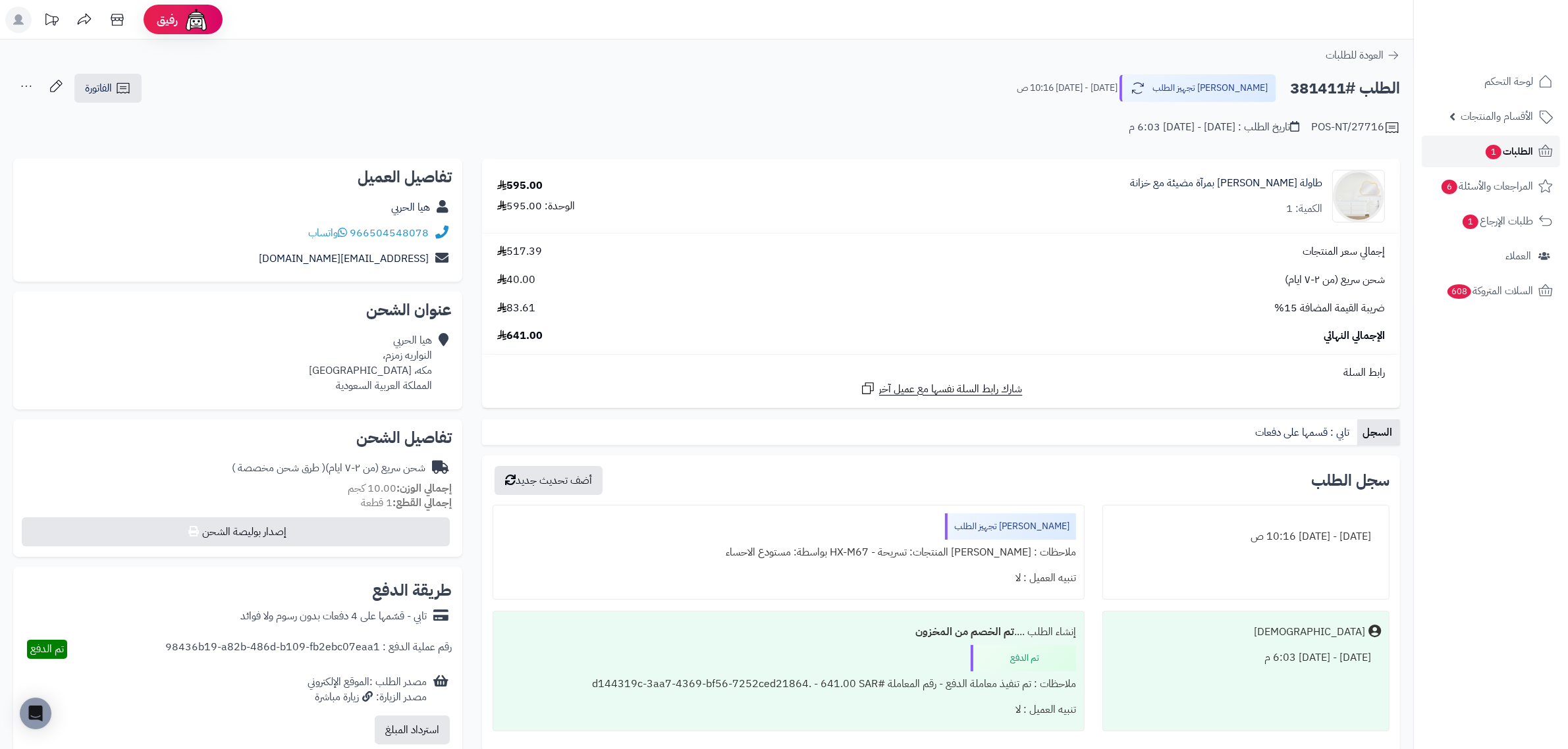
click at [1535, 143] on link "الطلبات 1" at bounding box center [1491, 151] width 138 height 32
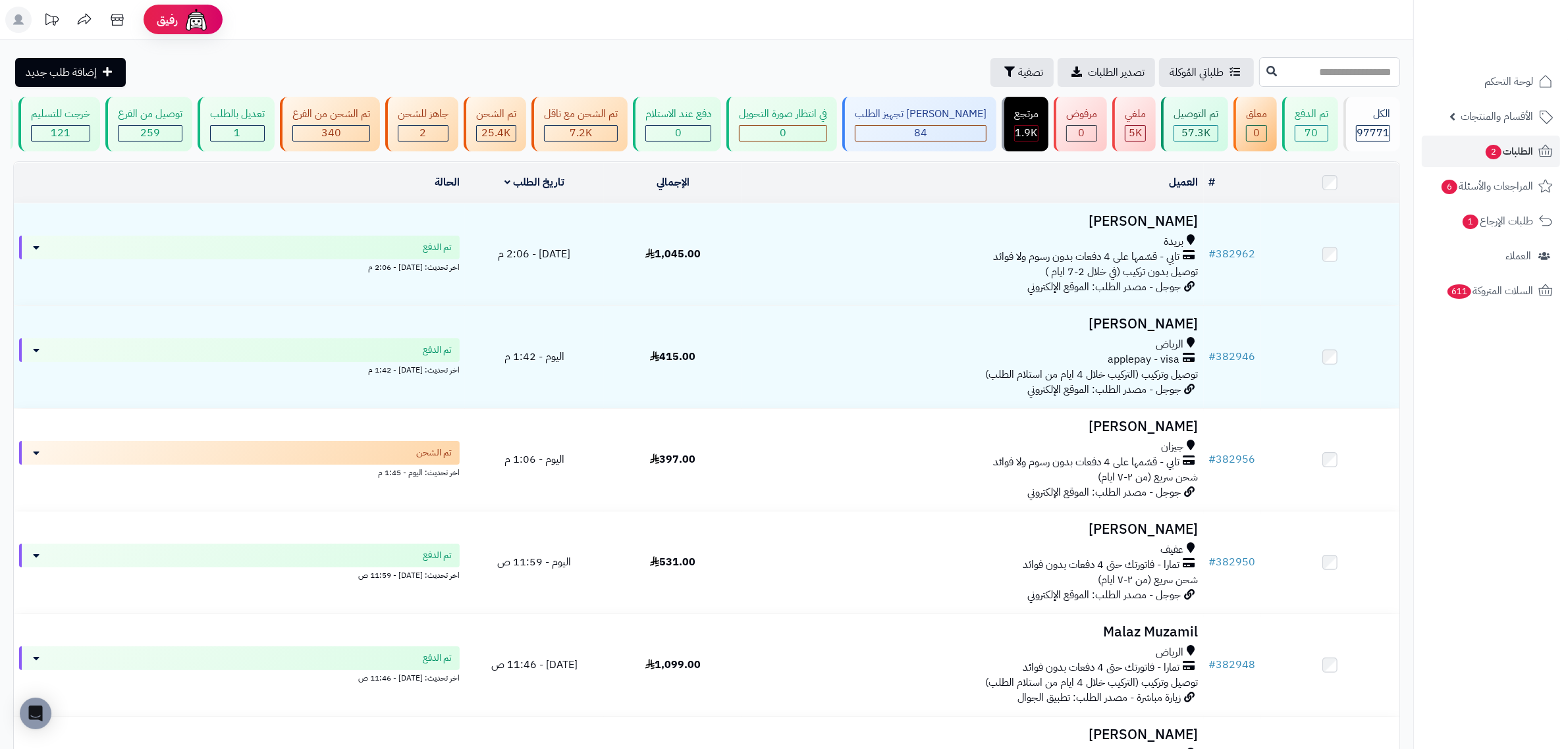
click at [1345, 69] on input "text" at bounding box center [1330, 72] width 141 height 30
paste input "******"
type input "******"
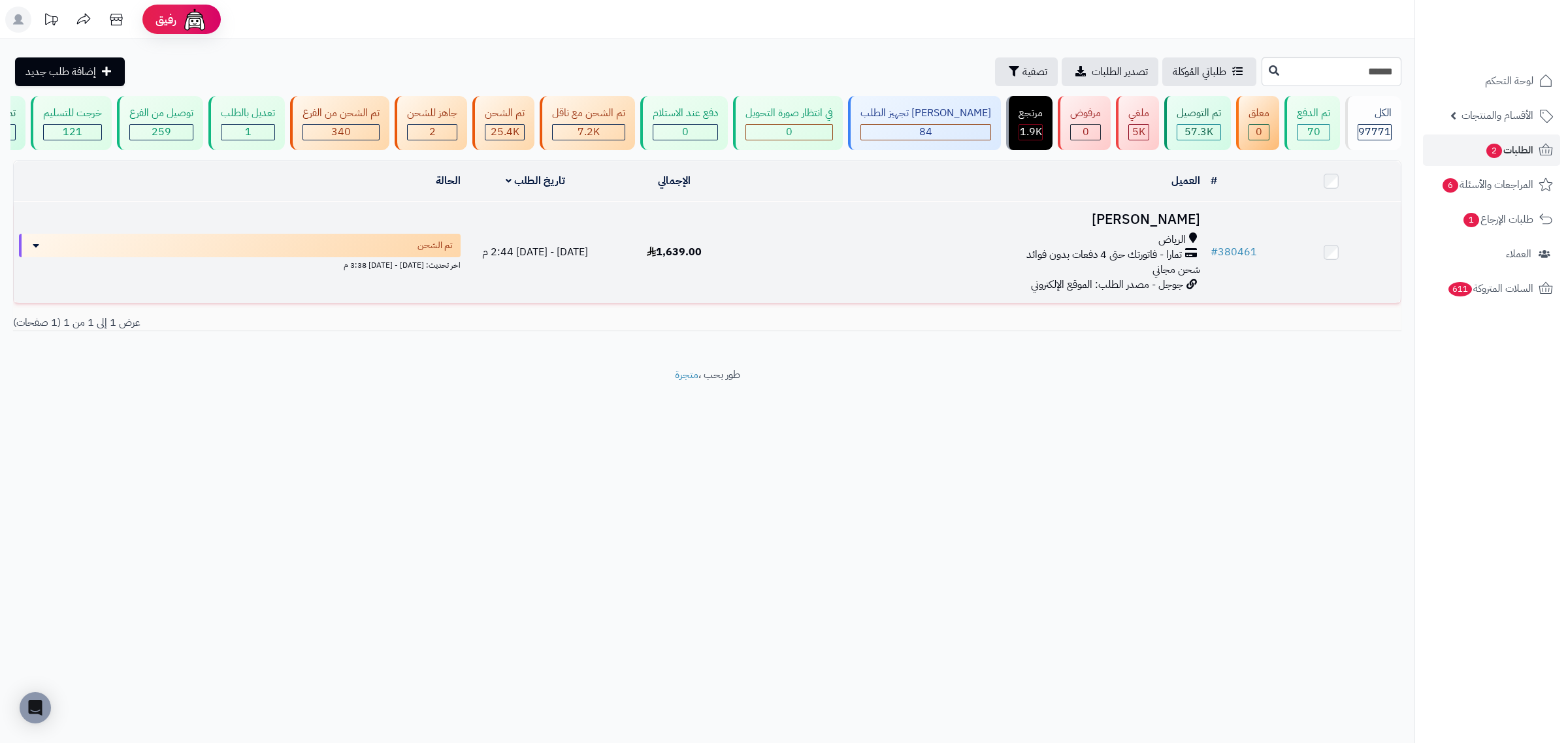
click at [1172, 227] on h3 "[PERSON_NAME]" at bounding box center [974, 219] width 451 height 15
